Goal: Transaction & Acquisition: Subscribe to service/newsletter

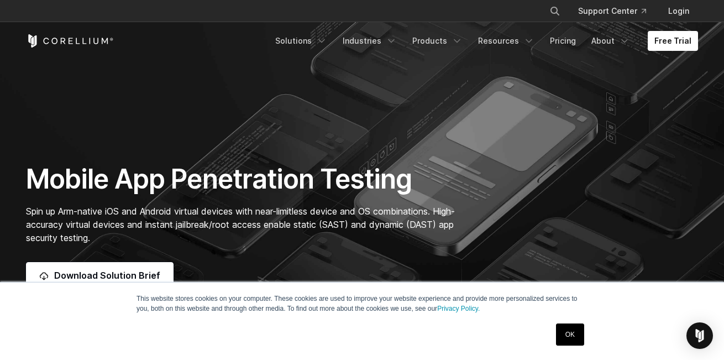
click at [563, 340] on link "OK" at bounding box center [570, 334] width 28 height 22
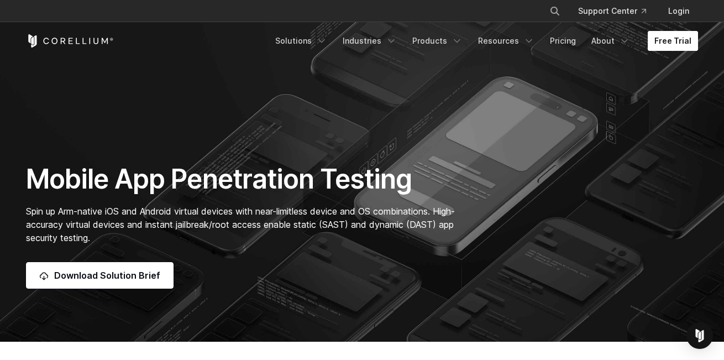
click at [673, 39] on link "Free Trial" at bounding box center [672, 41] width 50 height 20
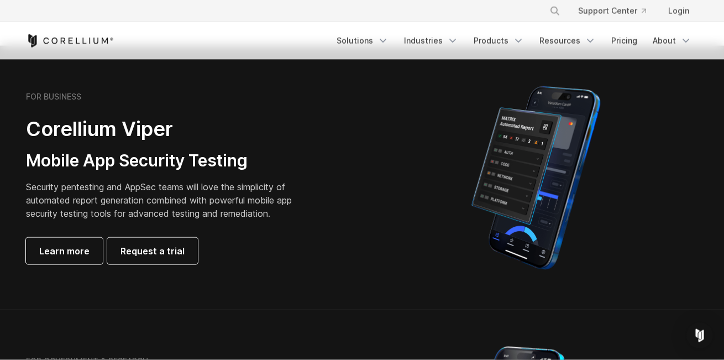
scroll to position [244, 0]
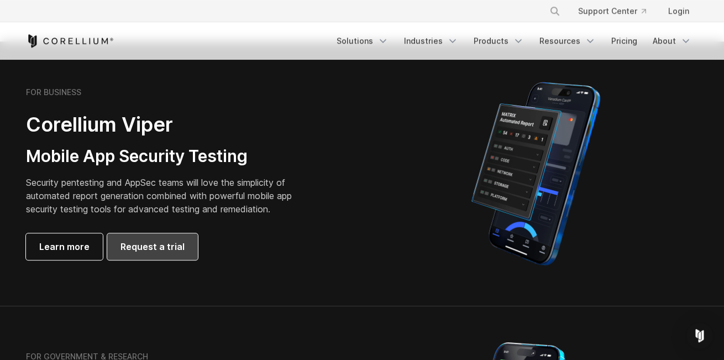
click at [168, 241] on span "Request a trial" at bounding box center [152, 246] width 64 height 13
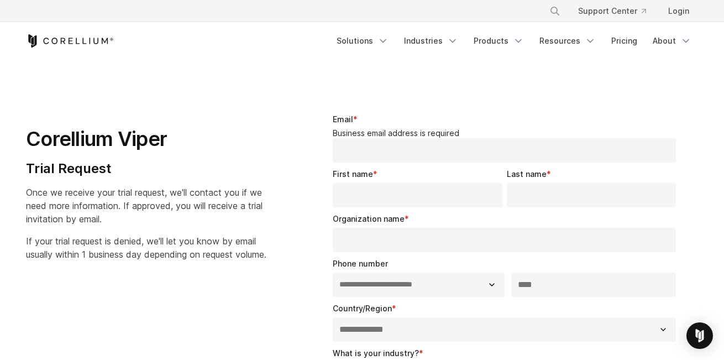
select select "**"
click at [683, 18] on link "Login" at bounding box center [678, 11] width 39 height 20
